Goal: Obtain resource: Obtain resource

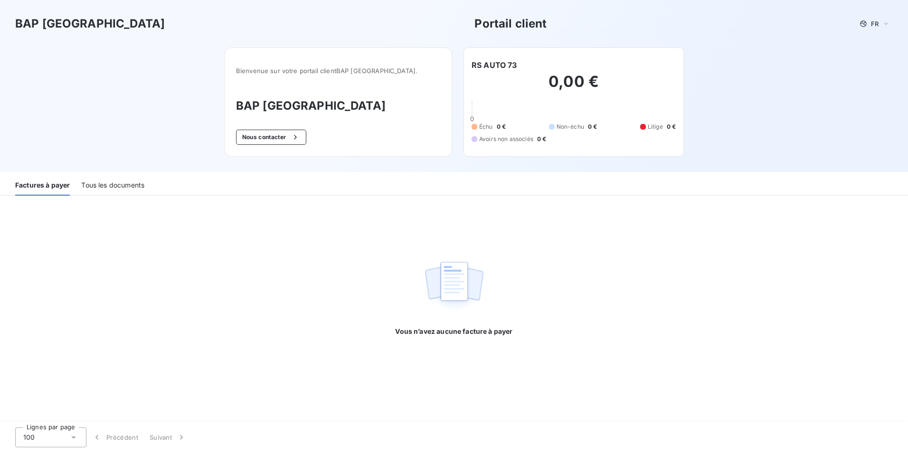
click at [123, 188] on div "Tous les documents" at bounding box center [112, 186] width 63 height 20
click at [120, 180] on div "Tous les documents" at bounding box center [112, 186] width 63 height 20
click at [106, 185] on div "Tous les documents" at bounding box center [112, 186] width 63 height 20
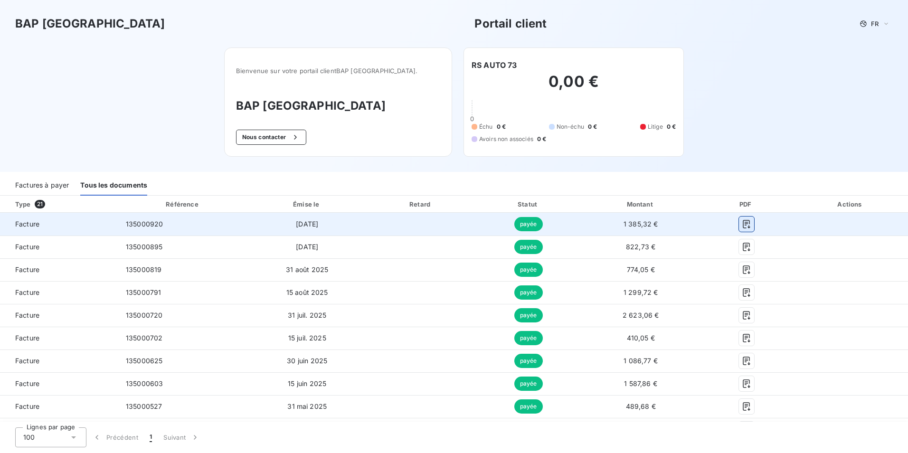
click at [743, 225] on icon "button" at bounding box center [746, 224] width 7 height 9
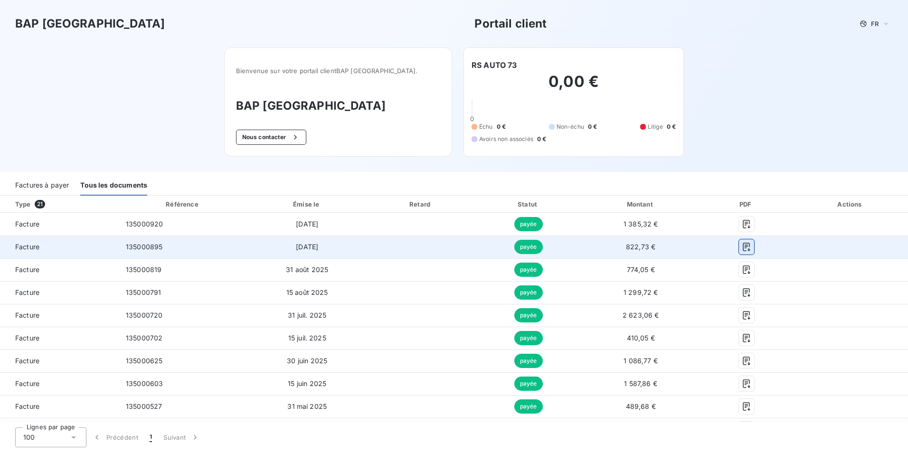
click at [743, 245] on icon "button" at bounding box center [746, 247] width 7 height 9
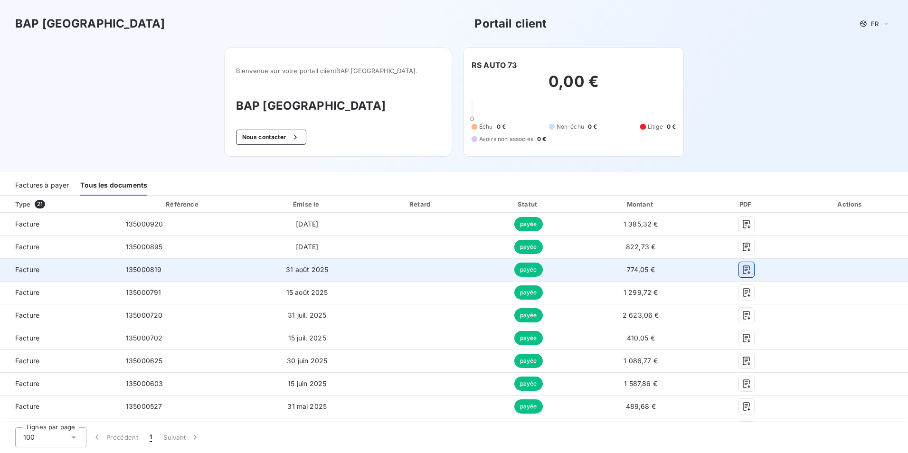
click at [742, 267] on icon "button" at bounding box center [746, 269] width 9 height 9
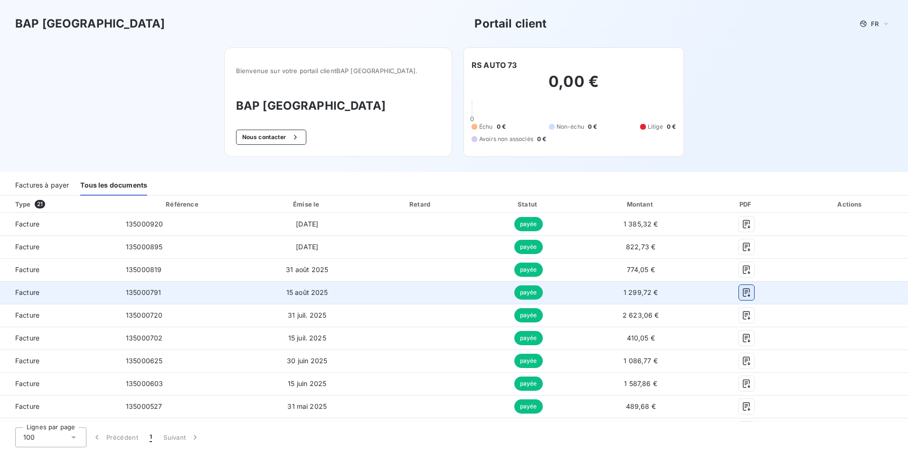
click at [742, 289] on icon "button" at bounding box center [746, 292] width 9 height 9
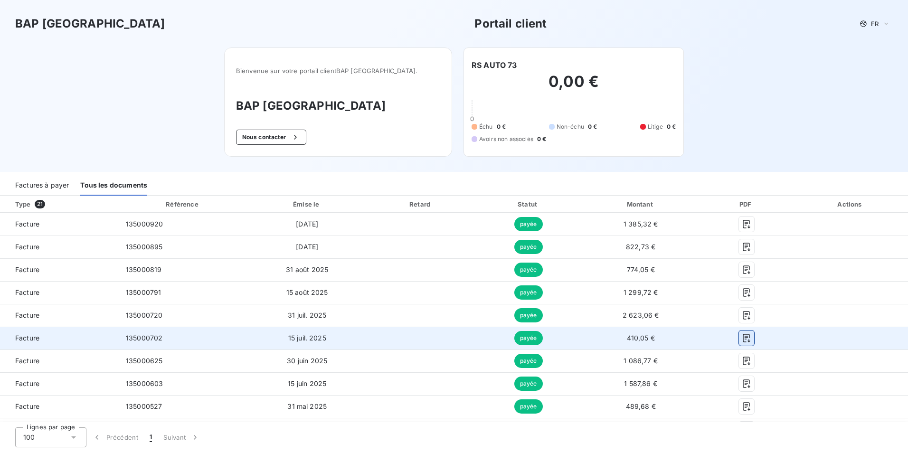
click at [742, 335] on icon "button" at bounding box center [746, 337] width 9 height 9
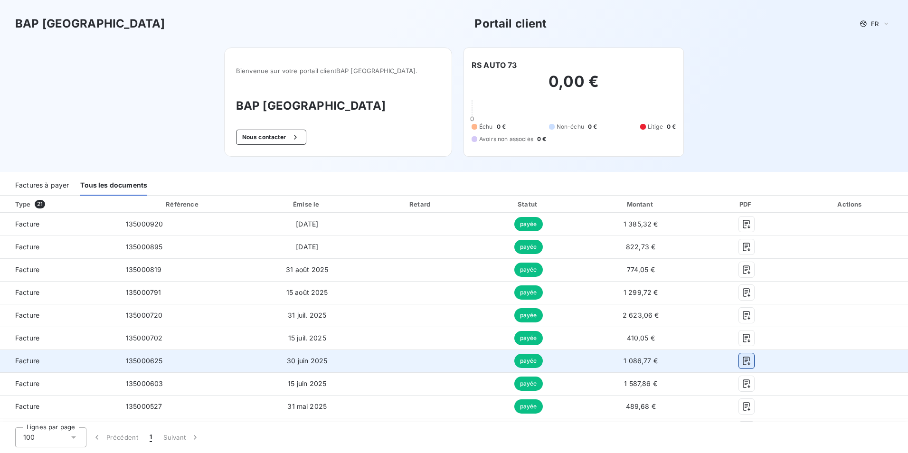
click at [742, 363] on icon "button" at bounding box center [746, 360] width 9 height 9
